Goal: Transaction & Acquisition: Subscribe to service/newsletter

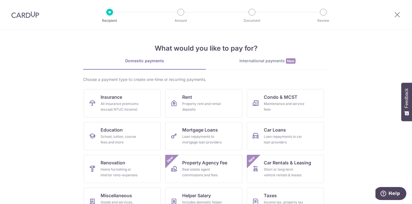
click at [35, 16] on img at bounding box center [25, 14] width 28 height 7
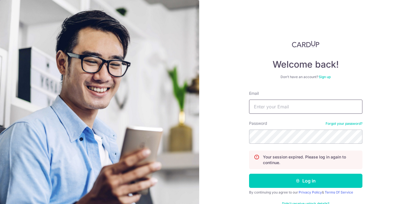
type input "shaniseho91@gmail.com"
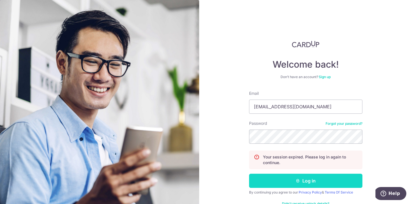
click at [280, 184] on button "Log in" at bounding box center [305, 181] width 113 height 14
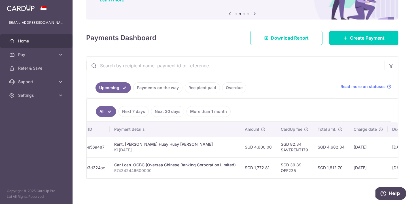
scroll to position [0, 158]
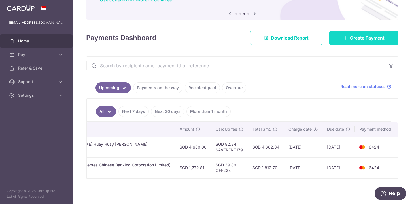
click at [336, 36] on link "Create Payment" at bounding box center [363, 38] width 69 height 14
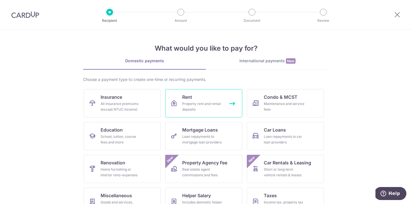
click at [230, 108] on link "Rent Property rent and rental deposits" at bounding box center [203, 103] width 77 height 28
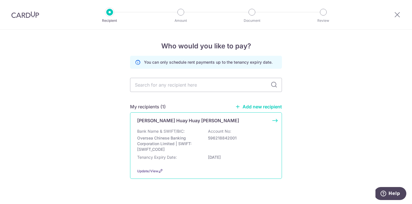
click at [216, 130] on p "Account No:" at bounding box center [219, 132] width 23 height 6
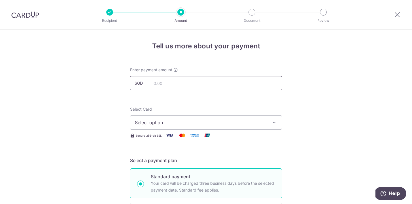
click at [213, 86] on input "text" at bounding box center [206, 83] width 152 height 14
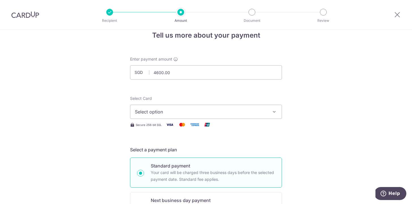
click at [186, 114] on span "Select option" at bounding box center [201, 112] width 132 height 7
type input "4,600.00"
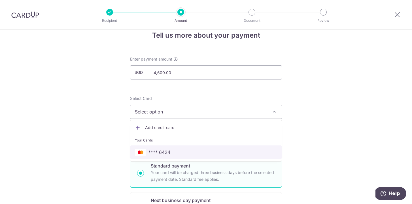
click at [185, 155] on span "**** 6424" at bounding box center [206, 152] width 142 height 7
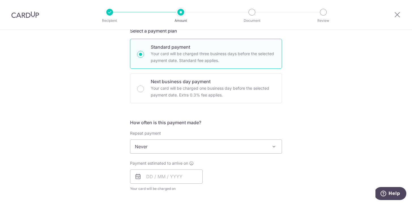
scroll to position [136, 0]
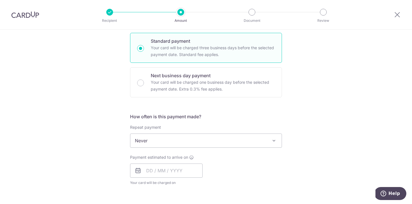
click at [266, 143] on span "Never" at bounding box center [205, 141] width 151 height 14
click at [316, 96] on div "Tell us more about your payment Enter payment amount SGD 4,600.00 4600.00 Selec…" at bounding box center [206, 150] width 412 height 513
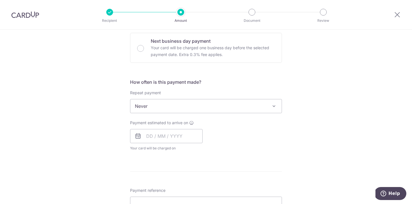
scroll to position [172, 0]
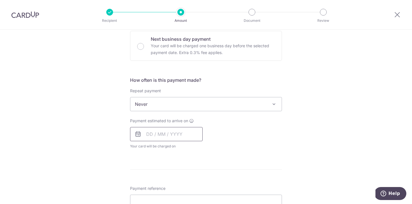
click at [186, 134] on input "text" at bounding box center [166, 134] width 73 height 14
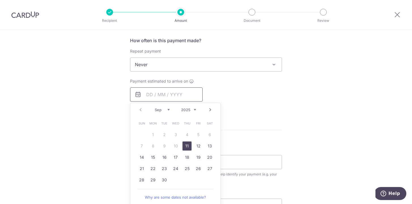
scroll to position [223, 0]
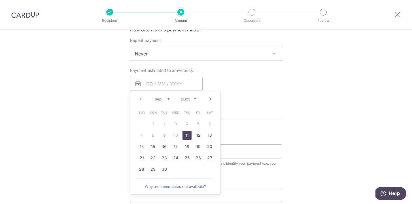
click at [319, 81] on div "Tell us more about your payment Enter payment amount SGD 4,600.00 4600.00 Selec…" at bounding box center [206, 63] width 412 height 513
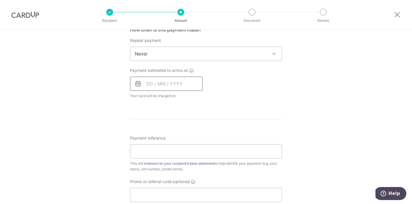
click at [158, 84] on input "text" at bounding box center [166, 84] width 73 height 14
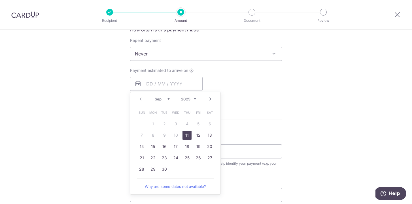
click at [207, 99] on link "Next" at bounding box center [210, 99] width 7 height 7
click at [177, 148] on link "15" at bounding box center [175, 146] width 9 height 9
type input "[DATE]"
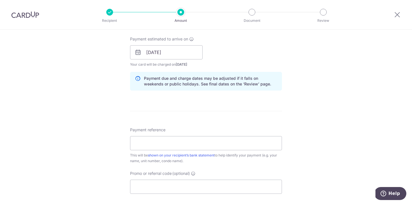
scroll to position [257, 0]
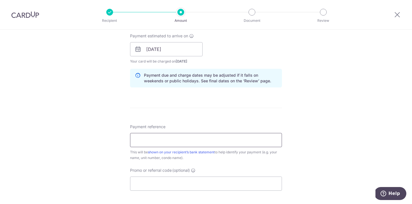
click at [233, 142] on input "Payment reference" at bounding box center [206, 140] width 152 height 14
type input "Ki Oct"
click at [301, 124] on div "Tell us more about your payment Enter payment amount SGD 4,600.00 4600.00 Selec…" at bounding box center [206, 40] width 412 height 536
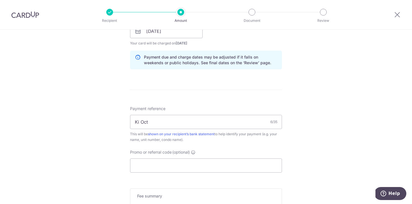
scroll to position [276, 0]
click at [262, 167] on input "Promo or referral code (optional)" at bounding box center [206, 165] width 152 height 14
paste input "SAVERENT179"
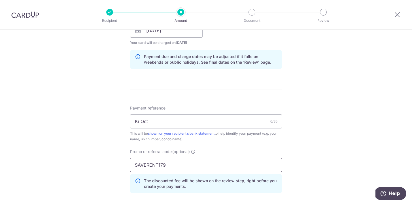
type input "SAVERENT179"
click at [321, 145] on div "Tell us more about your payment Enter payment amount SGD 4,600.00 4600.00 Selec…" at bounding box center [206, 34] width 412 height 561
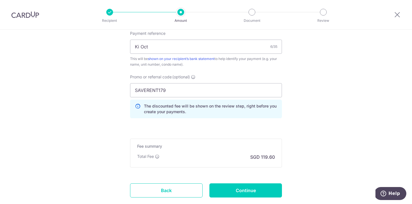
scroll to position [353, 0]
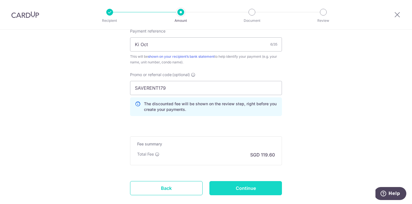
click at [270, 191] on input "Continue" at bounding box center [245, 188] width 73 height 14
type input "Create Schedule"
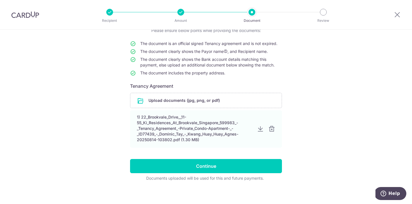
scroll to position [49, 0]
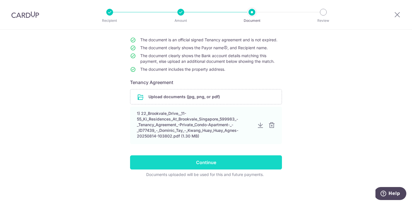
click at [269, 160] on input "Continue" at bounding box center [206, 163] width 152 height 14
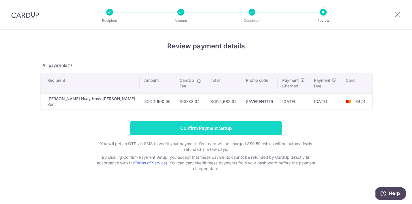
click at [260, 127] on input "Confirm Payment Setup" at bounding box center [206, 128] width 152 height 14
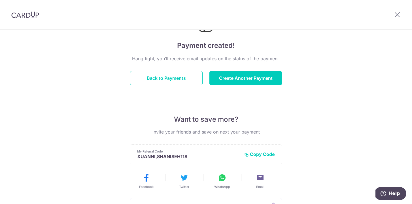
scroll to position [24, 0]
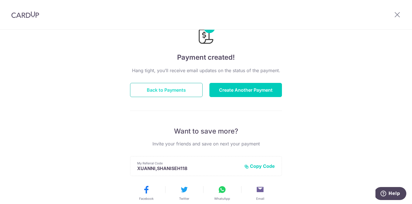
click at [188, 92] on button "Back to Payments" at bounding box center [166, 90] width 73 height 14
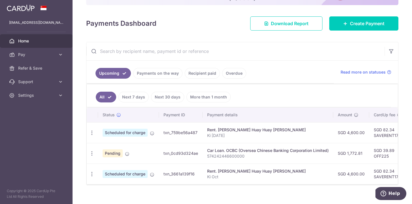
scroll to position [78, 0]
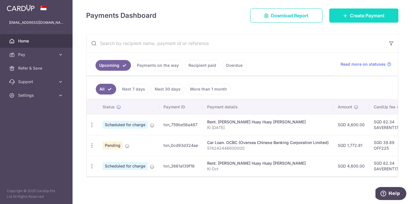
click at [366, 17] on link "Create Payment" at bounding box center [363, 16] width 69 height 14
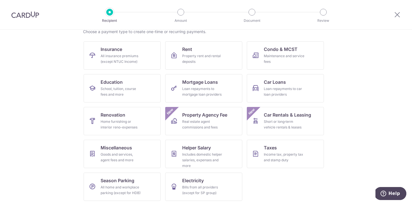
scroll to position [49, 0]
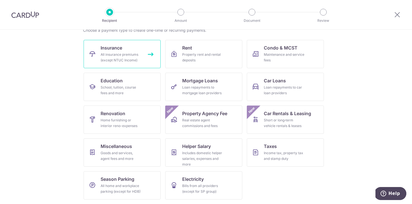
click at [129, 57] on div "All insurance premiums (except NTUC Income)" at bounding box center [121, 57] width 41 height 11
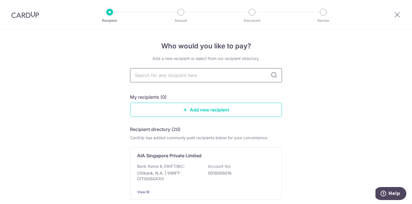
scroll to position [2, 0]
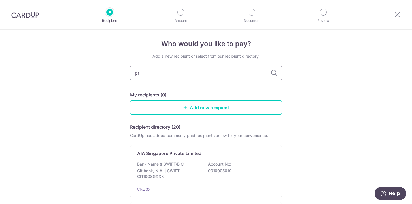
type input "pru"
type input "prudential"
click at [273, 76] on icon at bounding box center [274, 73] width 7 height 7
click at [271, 72] on icon at bounding box center [274, 73] width 7 height 7
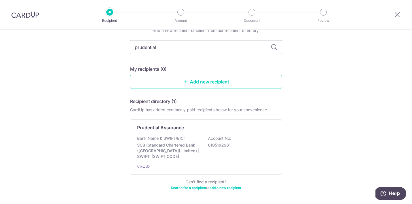
scroll to position [27, 0]
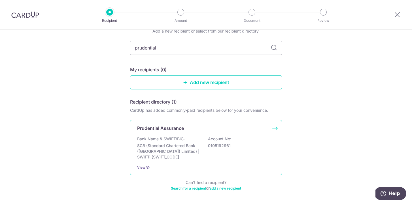
click at [251, 146] on p "0105192961" at bounding box center [239, 146] width 63 height 6
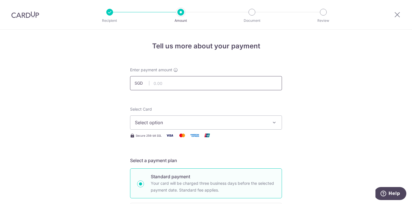
click at [176, 83] on input "text" at bounding box center [206, 83] width 152 height 14
type input "1,829.00"
click at [236, 124] on span "Select option" at bounding box center [201, 122] width 132 height 7
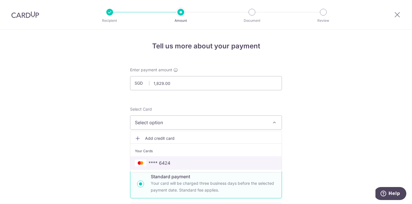
click at [234, 163] on span "**** 6424" at bounding box center [206, 163] width 142 height 7
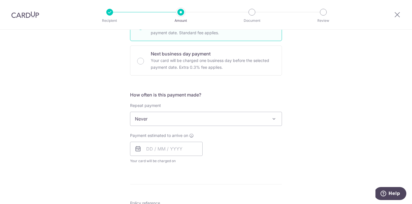
scroll to position [157, 0]
click at [186, 147] on input "text" at bounding box center [166, 150] width 73 height 14
click at [316, 29] on div "Recipient Amount Document Review" at bounding box center [216, 14] width 243 height 29
click at [155, 153] on input "text" at bounding box center [166, 150] width 73 height 14
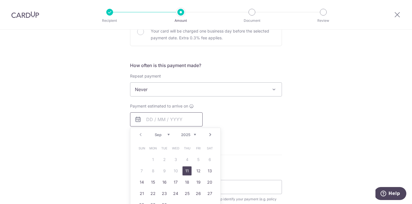
scroll to position [201, 0]
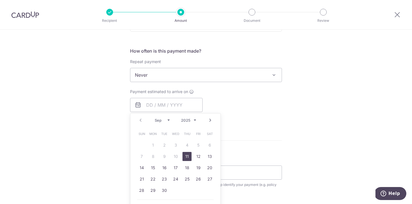
click at [209, 119] on link "Next" at bounding box center [210, 120] width 7 height 7
click at [173, 167] on link "15" at bounding box center [175, 167] width 9 height 9
type input "[DATE]"
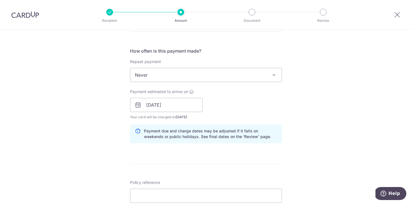
click at [241, 115] on div "Payment estimated to arrive on 15/10/2025 Prev Next Oct Nov Dec 2025 2026 2027 …" at bounding box center [206, 104] width 159 height 31
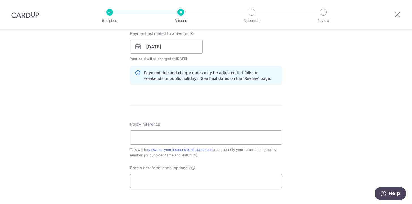
scroll to position [261, 0]
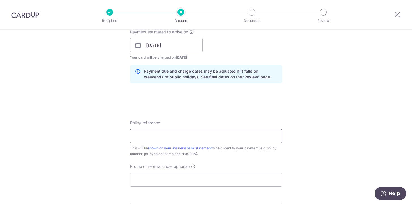
click at [242, 137] on input "Policy reference" at bounding box center [206, 136] width 152 height 14
click at [184, 137] on input "Policy reference" at bounding box center [206, 136] width 152 height 14
paste input "68011385"
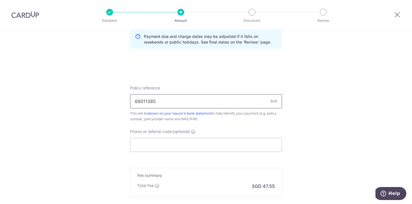
scroll to position [299, 0]
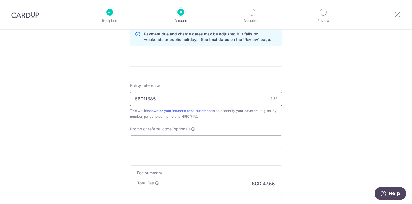
type input "68011385"
click at [153, 138] on input "Promo or referral code (optional)" at bounding box center [206, 142] width 152 height 14
paste input "OFF225"
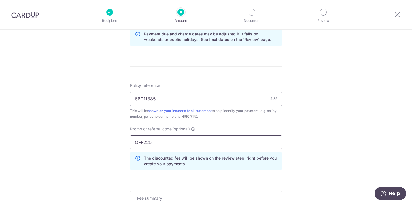
type input "OFF225"
click at [167, 175] on form "Enter payment amount SGD 1,829.00 1829.00 Select Card **** 6424 Add credit card…" at bounding box center [206, 17] width 152 height 497
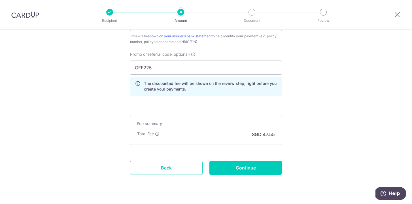
scroll to position [374, 0]
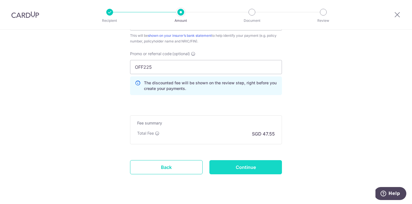
click at [232, 172] on input "Continue" at bounding box center [245, 167] width 73 height 14
type input "Create Schedule"
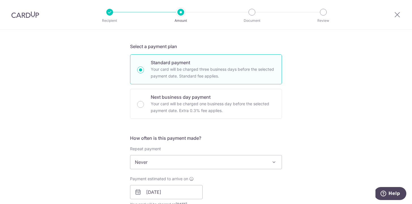
scroll to position [109, 0]
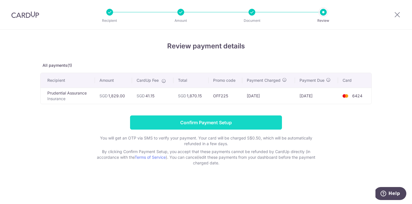
click at [185, 124] on input "Confirm Payment Setup" at bounding box center [206, 123] width 152 height 14
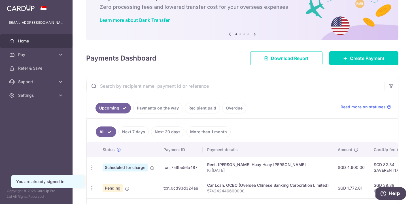
scroll to position [27, 0]
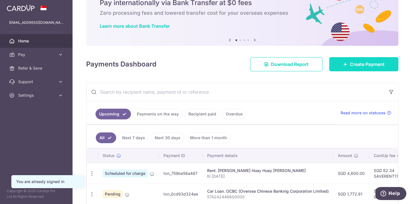
click at [338, 62] on link "Create Payment" at bounding box center [363, 64] width 69 height 14
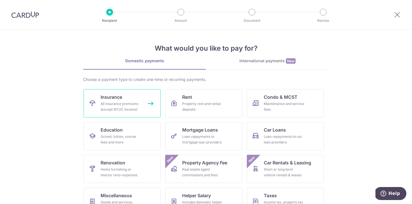
click at [98, 105] on link "Insurance All insurance premiums (except NTUC Income)" at bounding box center [122, 103] width 77 height 28
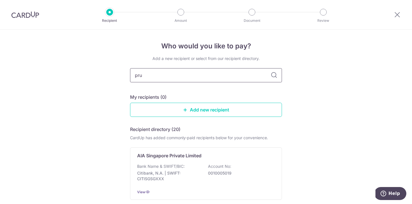
type input "prud"
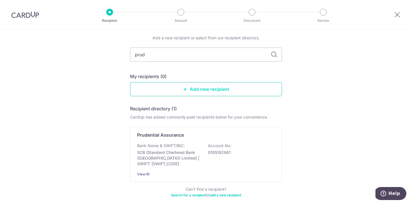
scroll to position [19, 0]
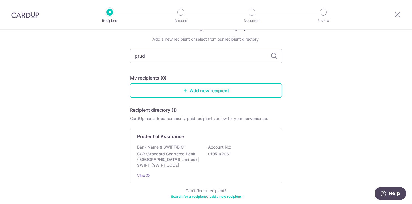
click at [274, 58] on icon at bounding box center [274, 56] width 7 height 7
click at [223, 140] on div "Prudential Assurance Bank Name & SWIFT/BIC: SCB (Standard Chartered Bank (Singa…" at bounding box center [206, 155] width 152 height 55
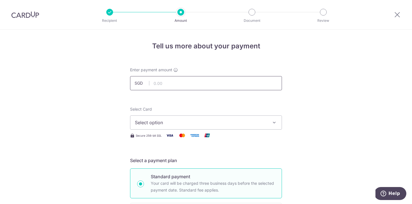
click at [262, 84] on input "text" at bounding box center [206, 83] width 152 height 14
type input "1,829.32"
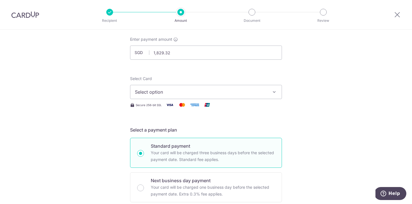
scroll to position [36, 0]
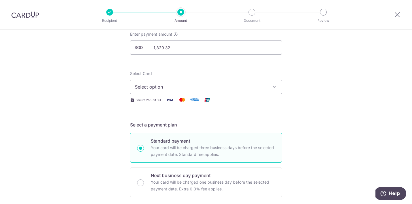
click at [276, 91] on button "Select option" at bounding box center [206, 87] width 152 height 14
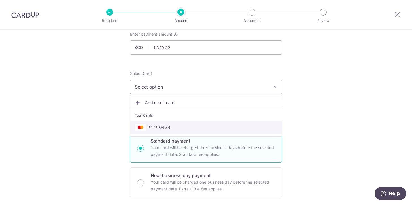
click at [260, 128] on span "**** 6424" at bounding box center [206, 127] width 142 height 7
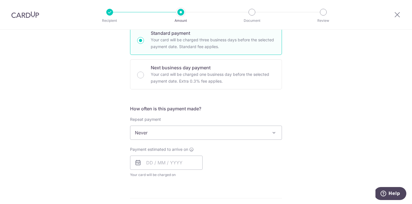
scroll to position [144, 0]
click at [184, 162] on input "text" at bounding box center [166, 162] width 73 height 14
click at [298, 83] on div "Tell us more about your payment Enter payment amount SGD 1,829.32 1829.32 Selec…" at bounding box center [206, 142] width 412 height 513
click at [151, 160] on input "text" at bounding box center [166, 162] width 73 height 14
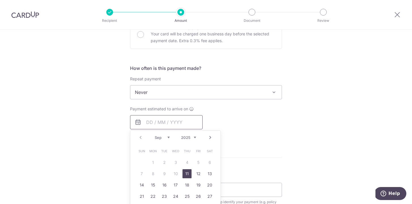
scroll to position [184, 0]
click at [207, 137] on link "Next" at bounding box center [210, 137] width 7 height 7
click at [172, 186] on link "15" at bounding box center [175, 185] width 9 height 9
type input "15/10/2025"
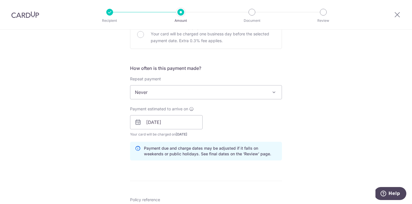
click at [252, 122] on div "Payment estimated to arrive on 15/10/2025 Prev Next Oct Nov Dec 2025 2026 2027 …" at bounding box center [206, 121] width 159 height 31
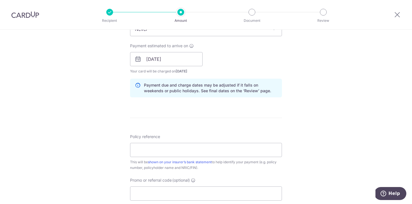
scroll to position [249, 0]
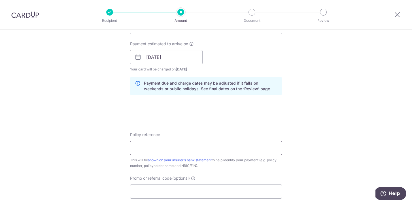
click at [164, 148] on input "Policy reference" at bounding box center [206, 148] width 152 height 14
paste input "68011385"
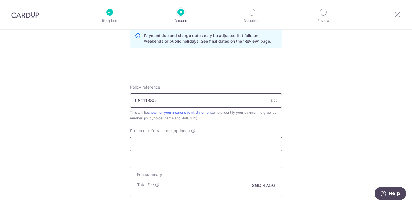
scroll to position [298, 0]
type input "68011385"
click at [164, 145] on input "Promo or referral code (optional)" at bounding box center [206, 144] width 152 height 14
paste input "OFF225"
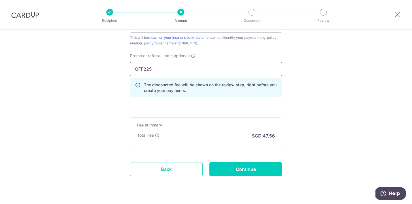
scroll to position [374, 0]
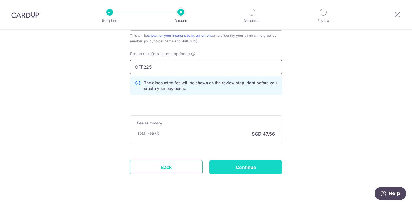
type input "OFF225"
click at [251, 168] on input "Continue" at bounding box center [245, 167] width 73 height 14
type input "Create Schedule"
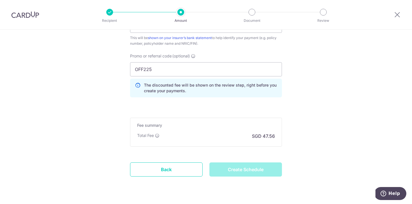
scroll to position [371, 0]
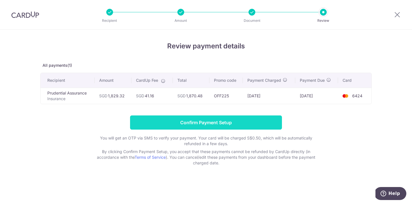
click at [268, 125] on input "Confirm Payment Setup" at bounding box center [206, 123] width 152 height 14
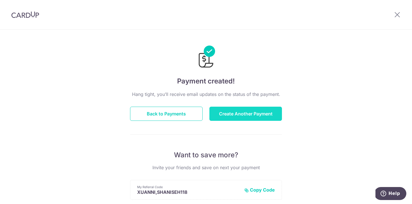
click at [223, 115] on button "Create Another Payment" at bounding box center [245, 114] width 73 height 14
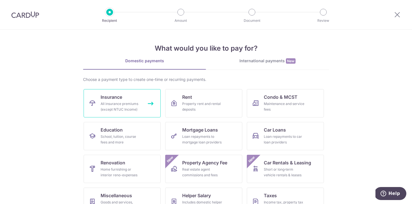
click at [129, 101] on div "All insurance premiums (except NTUC Income)" at bounding box center [121, 106] width 41 height 11
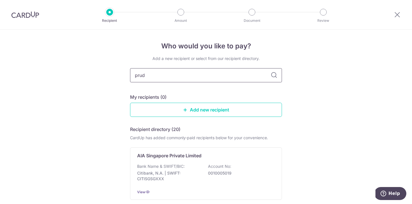
type input "prude"
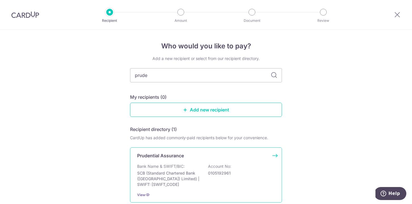
click at [188, 167] on div "Bank Name & SWIFT/BIC: SCB (Standard Chartered Bank (Singapore) Limited) | SWIF…" at bounding box center [206, 176] width 138 height 24
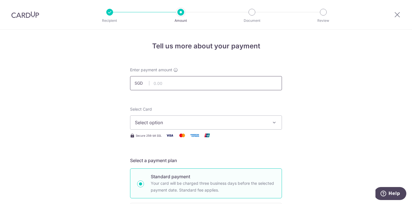
click at [182, 77] on input "text" at bounding box center [206, 83] width 152 height 14
type input "563.51"
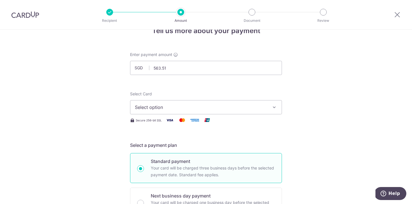
click at [230, 107] on span "Select option" at bounding box center [201, 107] width 132 height 7
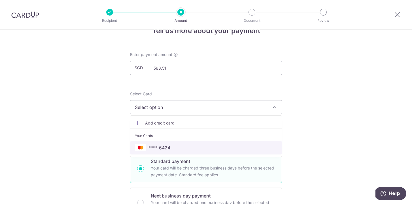
click at [216, 150] on span "**** 6424" at bounding box center [206, 148] width 142 height 7
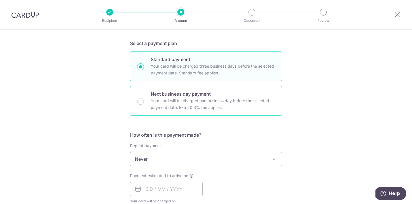
scroll to position [138, 0]
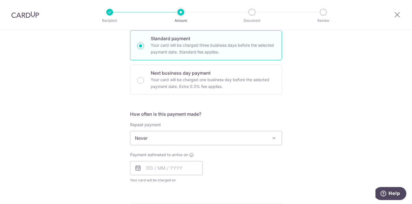
click at [218, 138] on span "Never" at bounding box center [205, 138] width 151 height 14
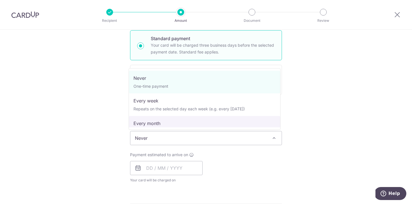
select select "3"
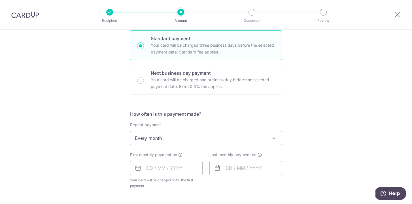
click at [300, 98] on div "Tell us more about your payment Enter payment amount SGD 563.51 563.51 Select C…" at bounding box center [206, 150] width 412 height 518
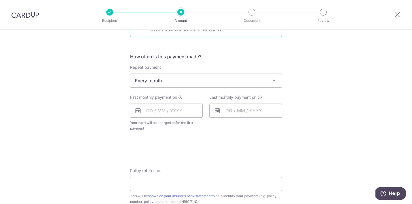
scroll to position [196, 0]
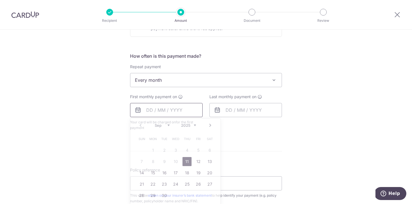
click at [158, 108] on input "text" at bounding box center [166, 110] width 73 height 14
click at [153, 173] on link "15" at bounding box center [152, 173] width 9 height 9
type input "[DATE]"
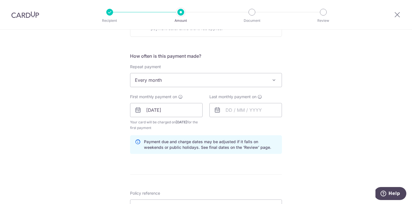
click at [271, 125] on div "Last monthly payment on" at bounding box center [245, 112] width 79 height 37
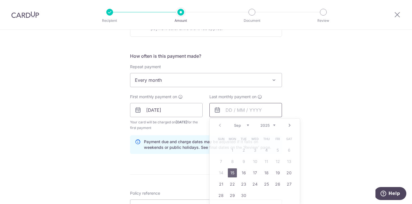
click at [254, 110] on input "text" at bounding box center [245, 110] width 73 height 14
click at [273, 125] on select "2025 2026 2027 2028 2029 2030 2031 2032 2033 2034 2035" at bounding box center [267, 125] width 15 height 5
click at [273, 126] on select "2025 2026 2027 2028 2029 2030 2031 2032 2033 2034 2035" at bounding box center [267, 125] width 15 height 5
click at [242, 176] on link "15" at bounding box center [243, 173] width 9 height 9
type input "[DATE]"
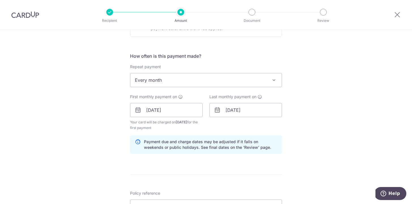
click at [300, 103] on div "Tell us more about your payment Enter payment amount SGD 563.51 563.51 Select C…" at bounding box center [206, 103] width 412 height 541
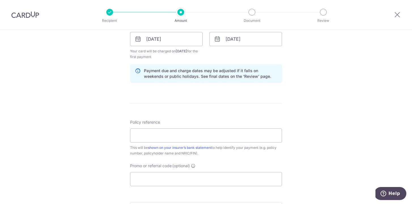
scroll to position [281, 0]
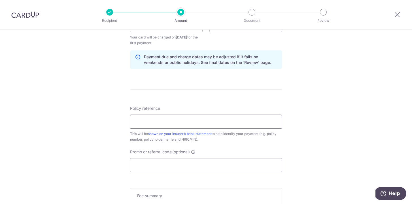
click at [156, 124] on input "Policy reference" at bounding box center [206, 122] width 152 height 14
paste input "72561506"
type input "72561506"
click at [299, 137] on div "Tell us more about your payment Enter payment amount SGD 563.51 563.51 Select C…" at bounding box center [206, 18] width 412 height 541
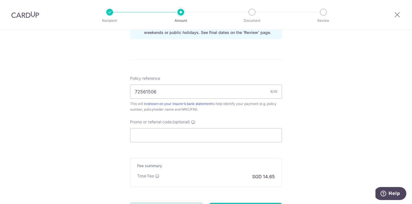
scroll to position [312, 0]
click at [272, 134] on input "Promo or referral code (optional)" at bounding box center [206, 135] width 152 height 14
paste input "OFF225"
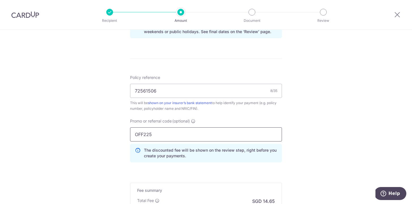
type input "OFF225"
click at [294, 119] on div "Tell us more about your payment Enter payment amount SGD 563.51 563.51 Select C…" at bounding box center [206, 1] width 412 height 567
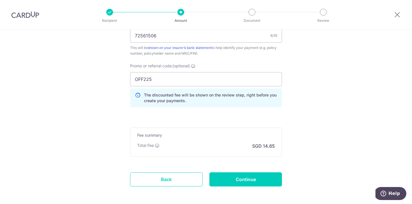
scroll to position [368, 0]
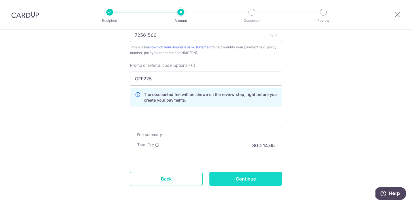
click at [260, 177] on input "Continue" at bounding box center [245, 179] width 73 height 14
type input "Create Schedule"
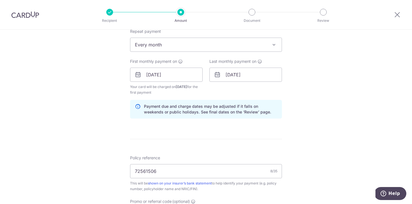
scroll to position [231, 0]
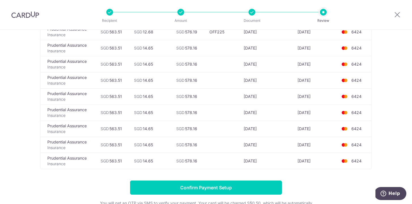
scroll to position [189, 0]
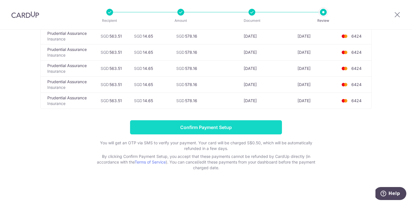
click at [252, 129] on input "Confirm Payment Setup" at bounding box center [206, 127] width 152 height 14
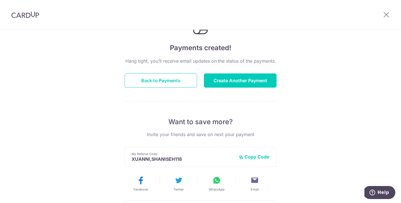
scroll to position [33, 0]
